Goal: Browse casually

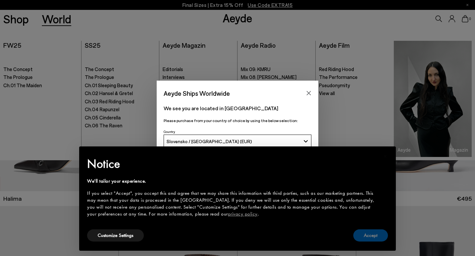
click at [377, 233] on button "Accept" at bounding box center [370, 236] width 35 height 12
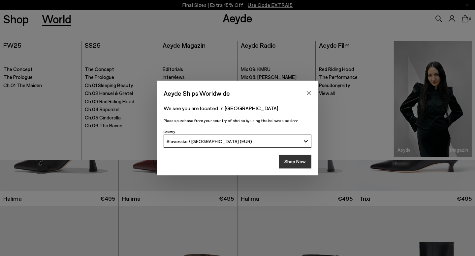
click at [291, 166] on button "Shop Now" at bounding box center [295, 162] width 33 height 14
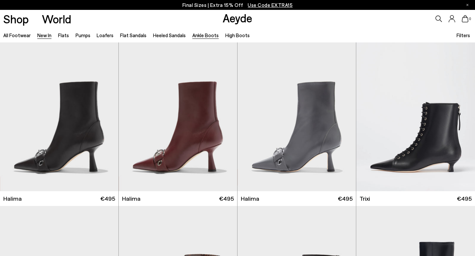
click at [37, 36] on link "New In" at bounding box center [44, 35] width 14 height 6
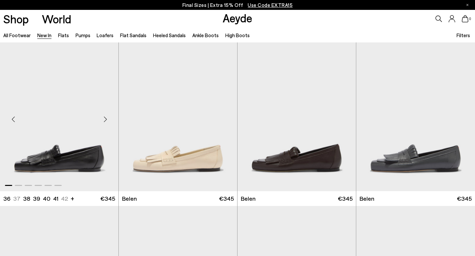
click at [106, 120] on div "Next slide" at bounding box center [105, 120] width 20 height 20
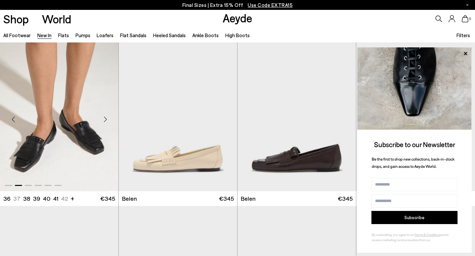
click at [106, 120] on div "Next slide" at bounding box center [105, 120] width 20 height 20
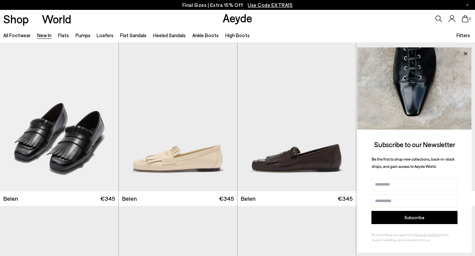
click at [466, 52] on icon at bounding box center [464, 53] width 3 height 3
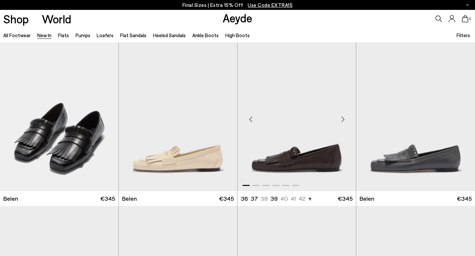
click at [342, 122] on div "Next slide" at bounding box center [343, 120] width 20 height 20
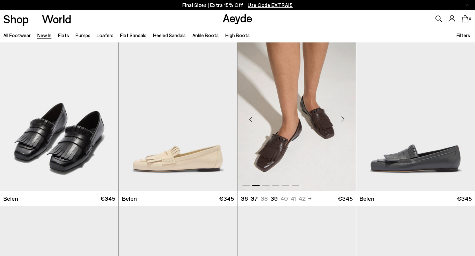
click at [342, 122] on div "Next slide" at bounding box center [343, 120] width 20 height 20
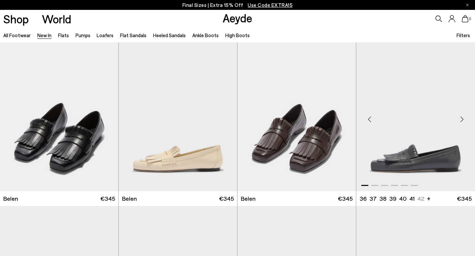
click at [463, 119] on div "Next slide" at bounding box center [462, 120] width 20 height 20
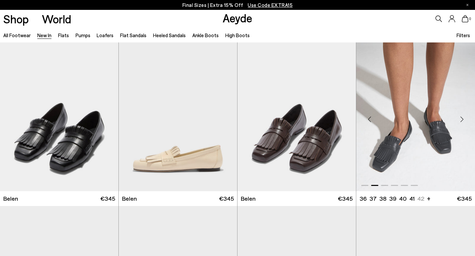
click at [463, 119] on div "Next slide" at bounding box center [462, 120] width 20 height 20
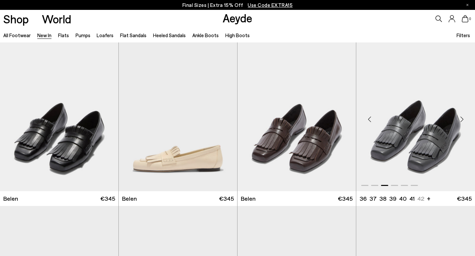
click at [463, 119] on div "Next slide" at bounding box center [462, 120] width 20 height 20
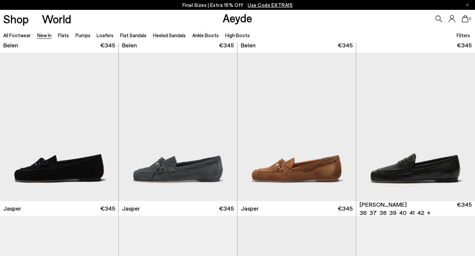
scroll to position [176, 0]
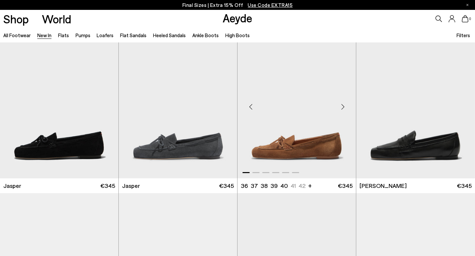
click at [343, 108] on div "Next slide" at bounding box center [343, 107] width 20 height 20
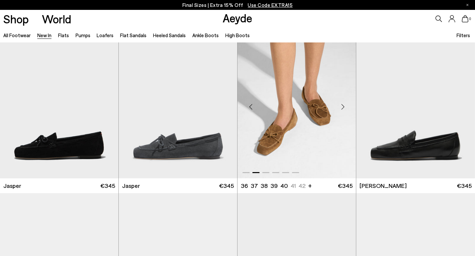
click at [343, 108] on div "Next slide" at bounding box center [343, 107] width 20 height 20
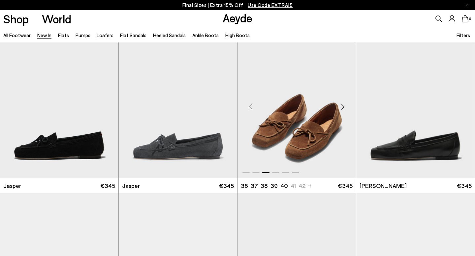
click at [343, 108] on div "Next slide" at bounding box center [343, 107] width 20 height 20
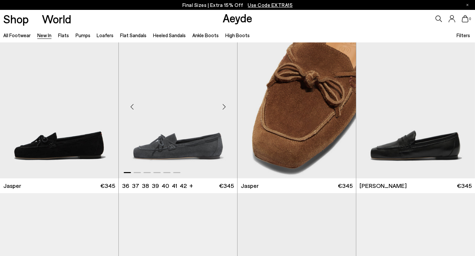
click at [226, 110] on div "Next slide" at bounding box center [224, 107] width 20 height 20
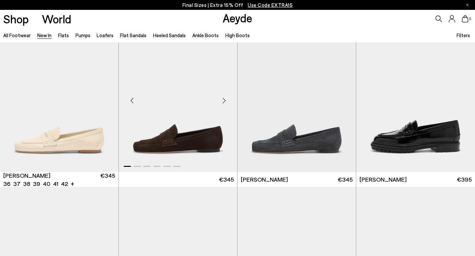
scroll to position [338, 0]
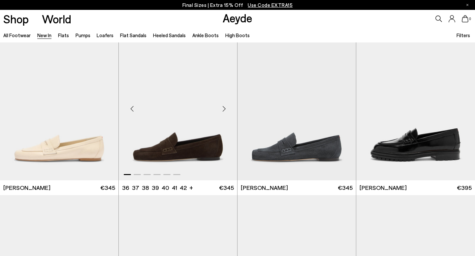
click at [223, 108] on div "Next slide" at bounding box center [224, 109] width 20 height 20
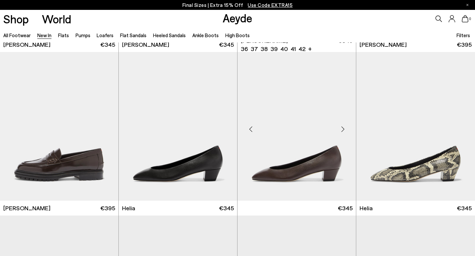
scroll to position [486, 0]
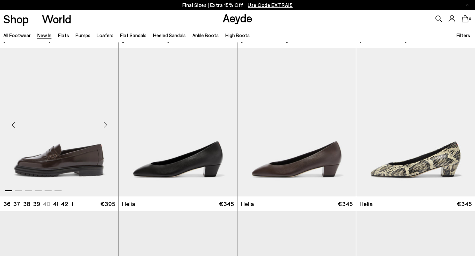
click at [104, 125] on div "Next slide" at bounding box center [105, 125] width 20 height 20
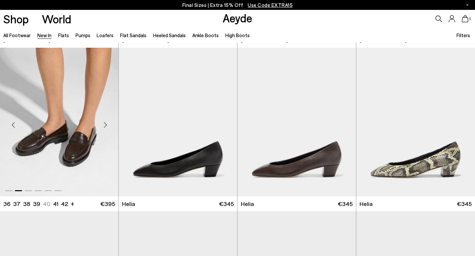
click at [104, 125] on div "Next slide" at bounding box center [105, 125] width 20 height 20
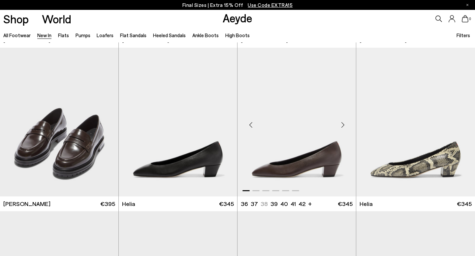
click at [340, 123] on div "Next slide" at bounding box center [343, 125] width 20 height 20
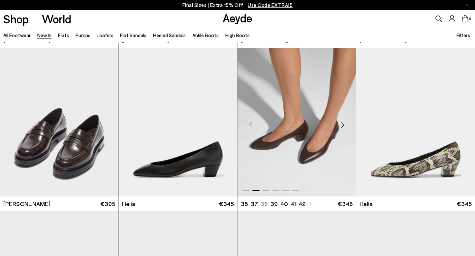
click at [340, 124] on div "Next slide" at bounding box center [343, 125] width 20 height 20
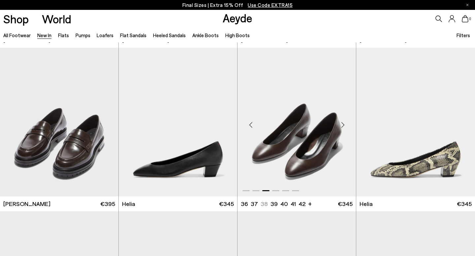
click at [291, 133] on img "3 / 6" at bounding box center [296, 122] width 118 height 149
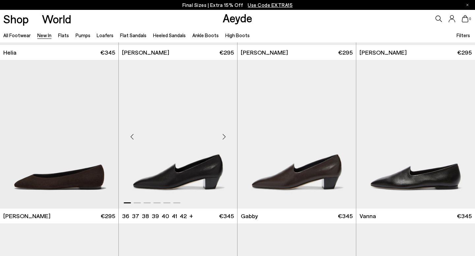
scroll to position [807, 0]
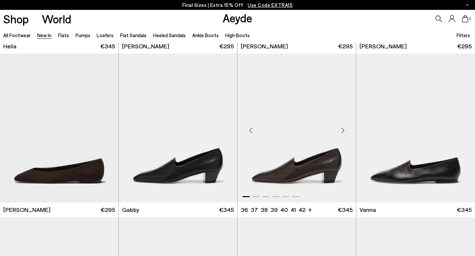
click at [345, 131] on div "Next slide" at bounding box center [343, 131] width 20 height 20
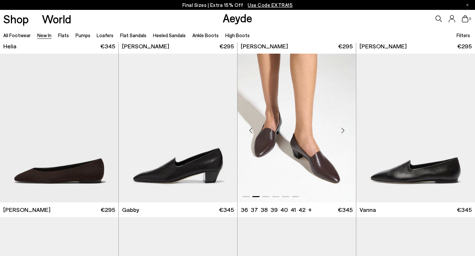
click at [345, 131] on div "Next slide" at bounding box center [343, 131] width 20 height 20
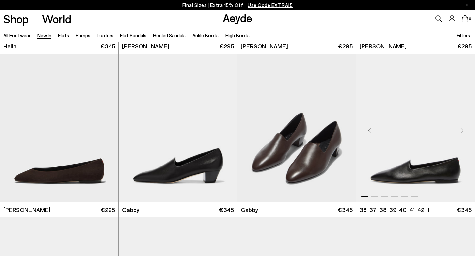
click at [460, 132] on div "Next slide" at bounding box center [462, 131] width 20 height 20
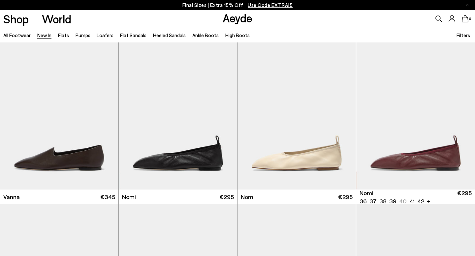
scroll to position [996, 0]
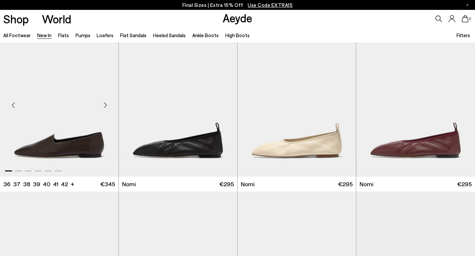
click at [105, 102] on div "Next slide" at bounding box center [105, 105] width 20 height 20
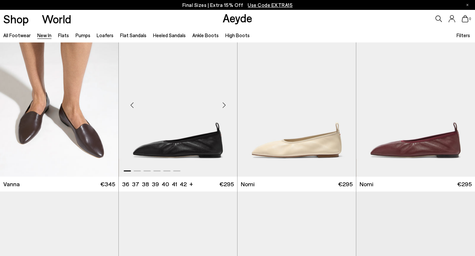
click at [223, 106] on div "Next slide" at bounding box center [224, 105] width 20 height 20
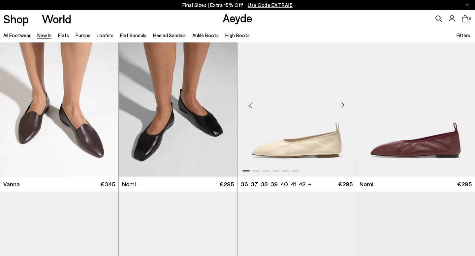
click at [342, 108] on div "Next slide" at bounding box center [343, 105] width 20 height 20
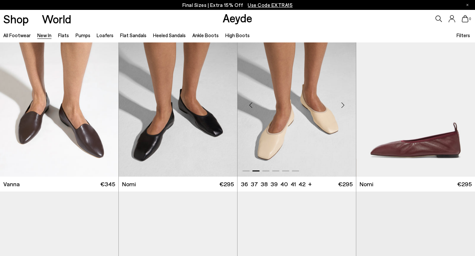
click at [342, 108] on div "Next slide" at bounding box center [343, 105] width 20 height 20
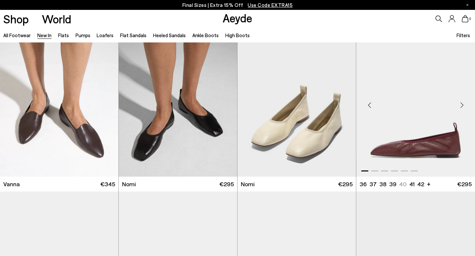
click at [463, 104] on div "Next slide" at bounding box center [462, 105] width 20 height 20
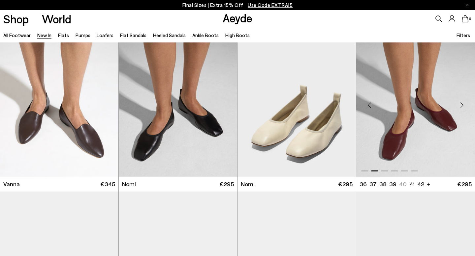
click at [463, 104] on div "Next slide" at bounding box center [462, 105] width 20 height 20
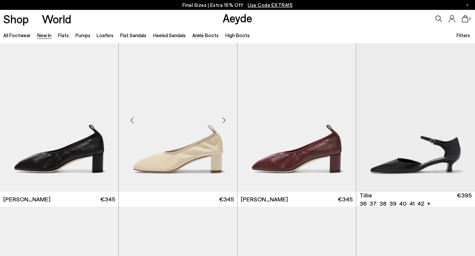
scroll to position [1165, 0]
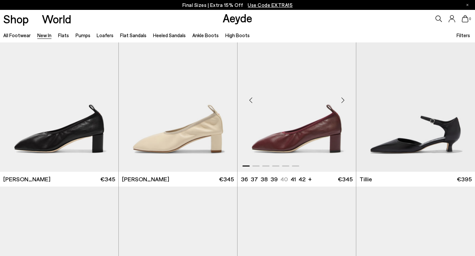
click at [342, 102] on div "Next slide" at bounding box center [343, 101] width 20 height 20
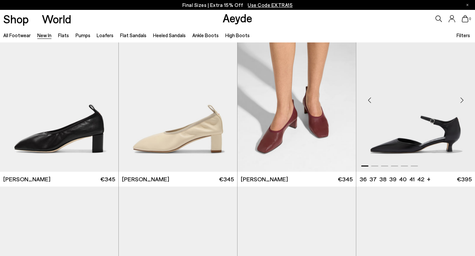
click at [461, 99] on div "Next slide" at bounding box center [462, 101] width 20 height 20
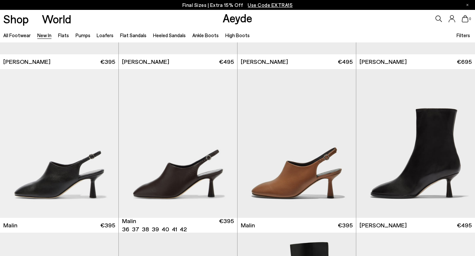
scroll to position [1617, 0]
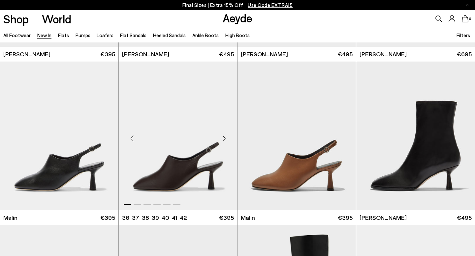
click at [226, 139] on div "Next slide" at bounding box center [224, 139] width 20 height 20
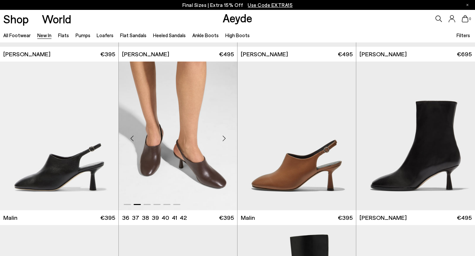
click at [226, 139] on div "Next slide" at bounding box center [224, 139] width 20 height 20
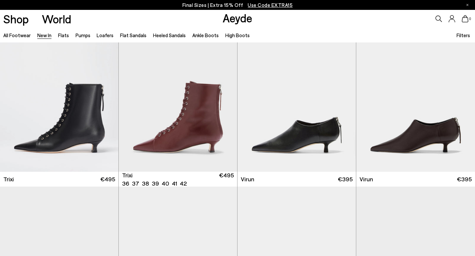
scroll to position [2321, 0]
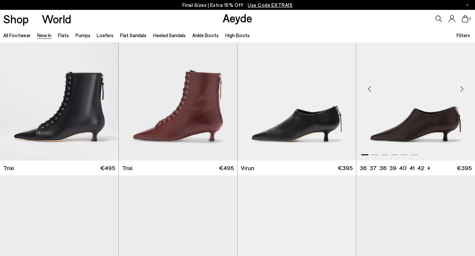
click at [460, 89] on div "Next slide" at bounding box center [462, 89] width 20 height 20
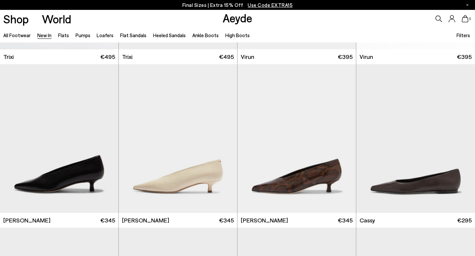
scroll to position [2437, 0]
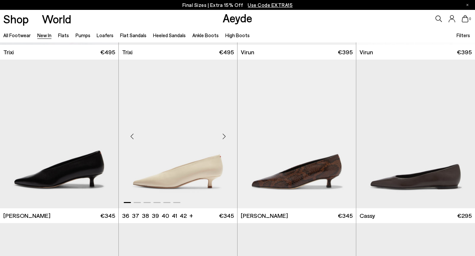
click at [224, 140] on div "Next slide" at bounding box center [224, 137] width 20 height 20
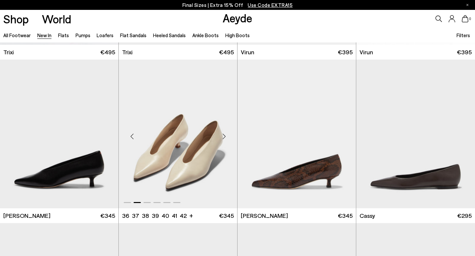
click at [224, 140] on div "Next slide" at bounding box center [224, 137] width 20 height 20
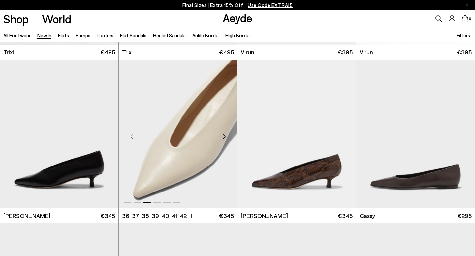
click at [224, 140] on div "Next slide" at bounding box center [224, 137] width 20 height 20
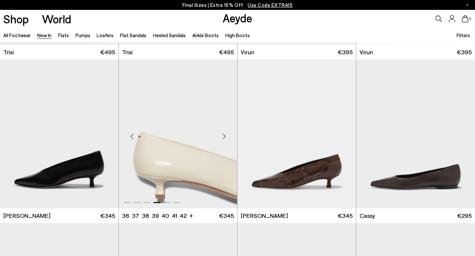
click at [181, 140] on img "4 / 6" at bounding box center [178, 134] width 118 height 149
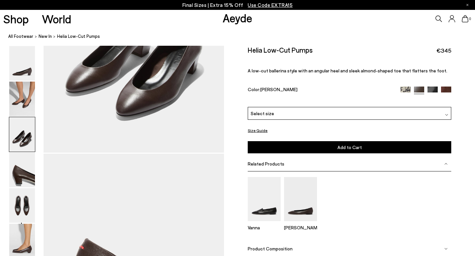
scroll to position [600, 0]
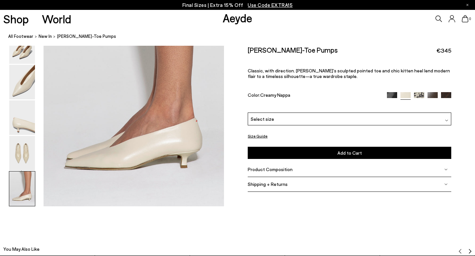
scroll to position [1298, 0]
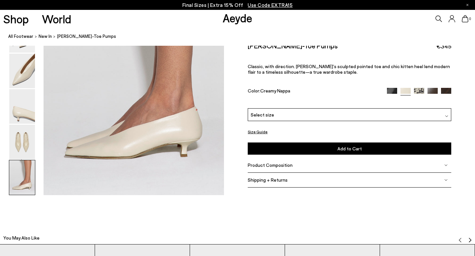
click at [449, 88] on img at bounding box center [446, 93] width 10 height 10
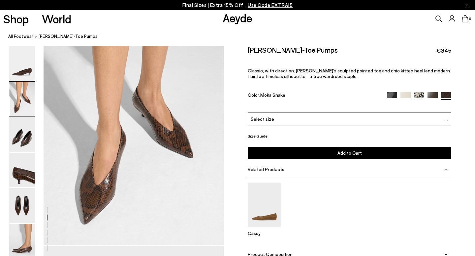
scroll to position [259, 0]
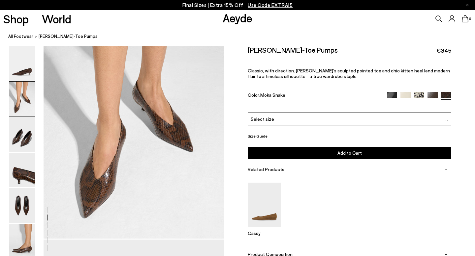
click at [433, 92] on img at bounding box center [432, 97] width 10 height 10
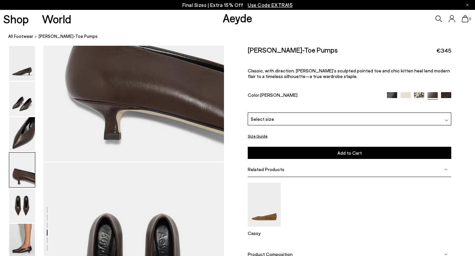
scroll to position [790, 0]
